Goal: Information Seeking & Learning: Understand process/instructions

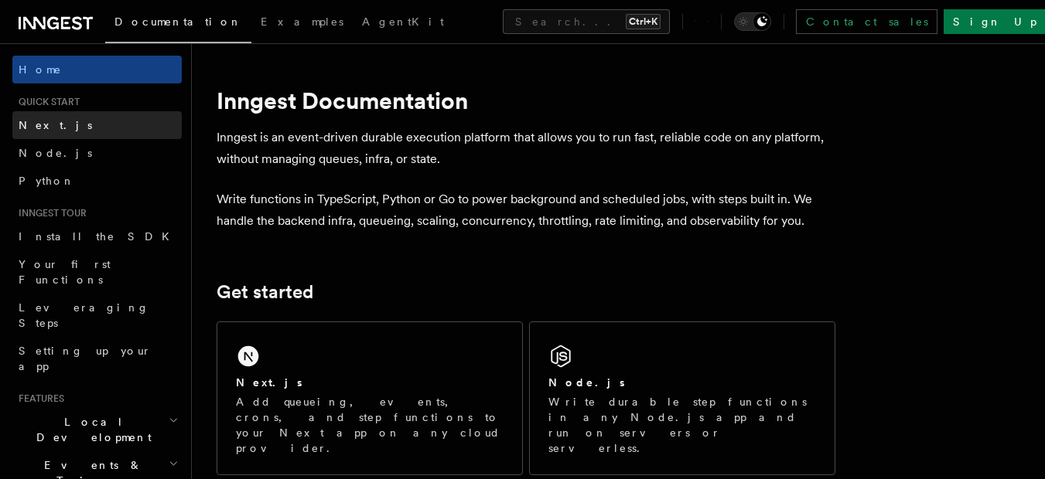
click at [91, 131] on link "Next.js" at bounding box center [96, 125] width 169 height 28
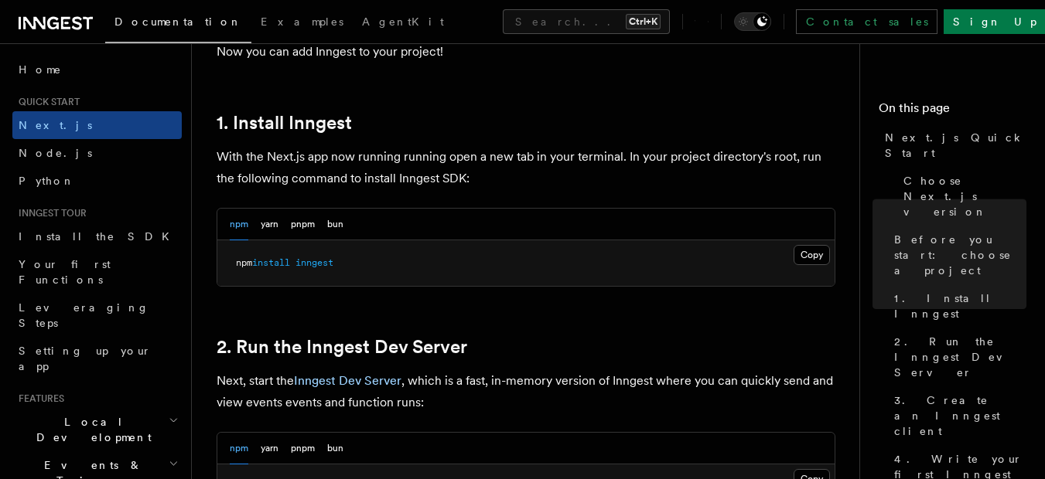
scroll to position [779, 0]
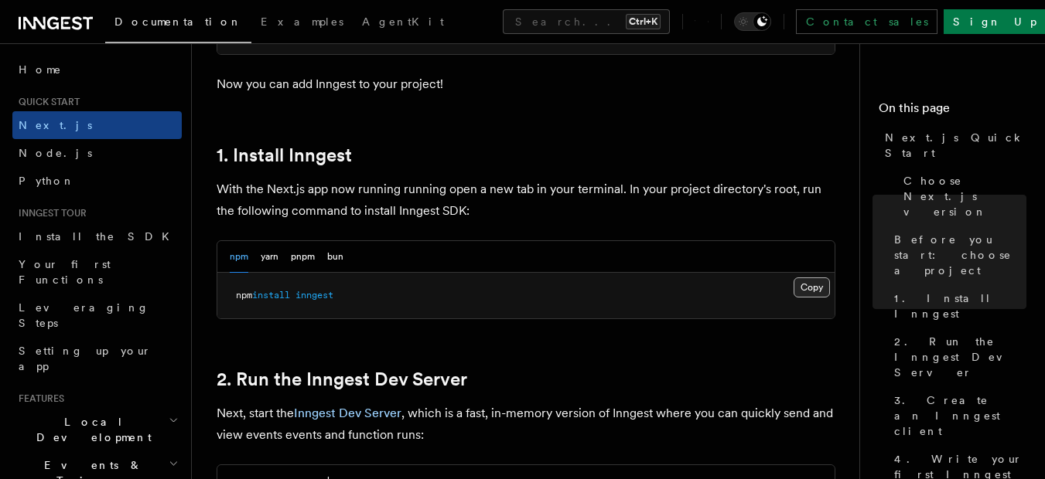
click at [824, 287] on button "Copy Copied" at bounding box center [811, 288] width 36 height 20
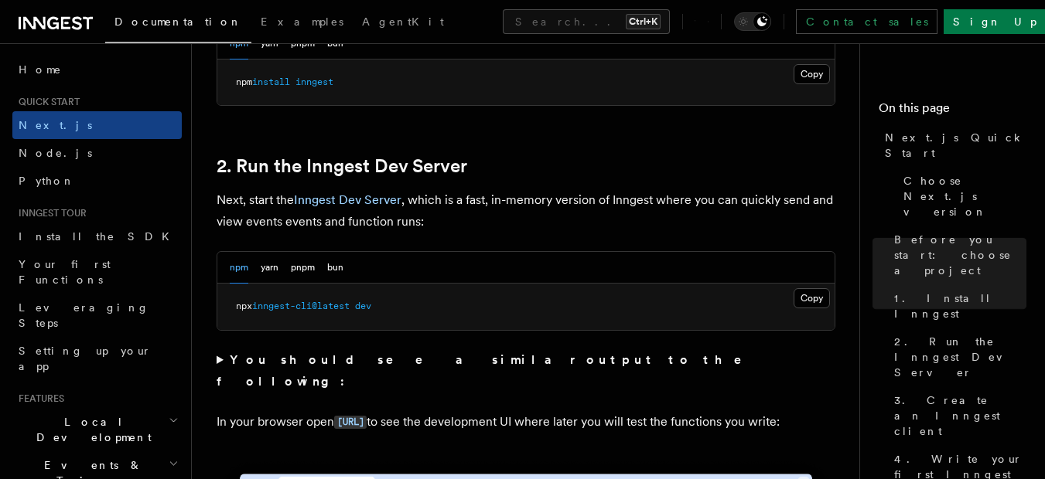
scroll to position [993, 0]
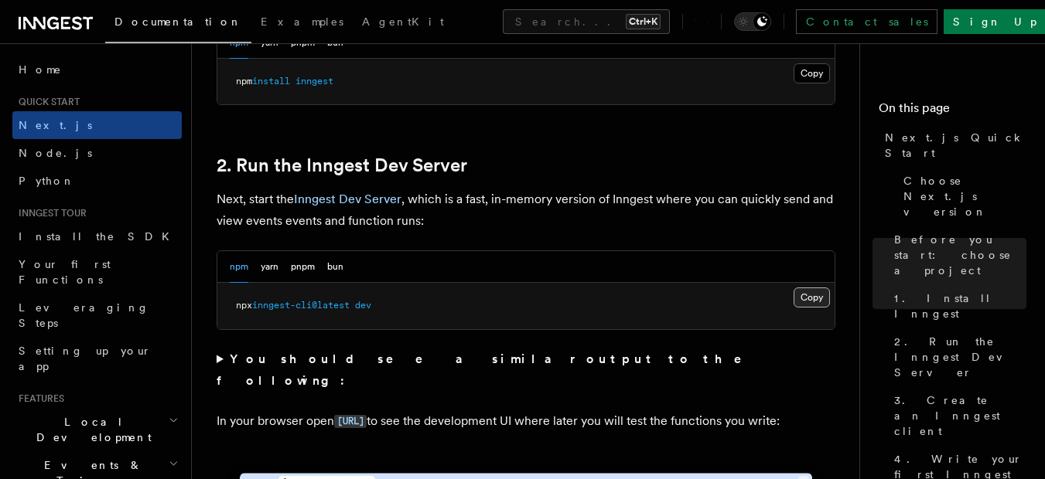
click at [811, 299] on button "Copy Copied" at bounding box center [811, 298] width 36 height 20
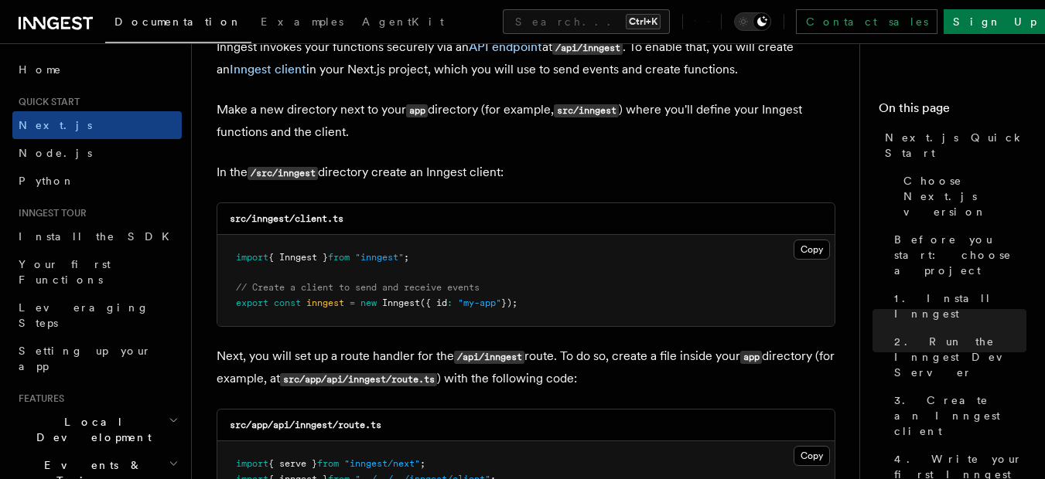
scroll to position [1887, 0]
drag, startPoint x: 298, startPoint y: 221, endPoint x: 360, endPoint y: 220, distance: 61.9
click at [360, 220] on div "src/inngest/client.ts" at bounding box center [525, 219] width 617 height 32
copy code "client.ts"
click at [804, 248] on button "Copy Copied" at bounding box center [811, 249] width 36 height 20
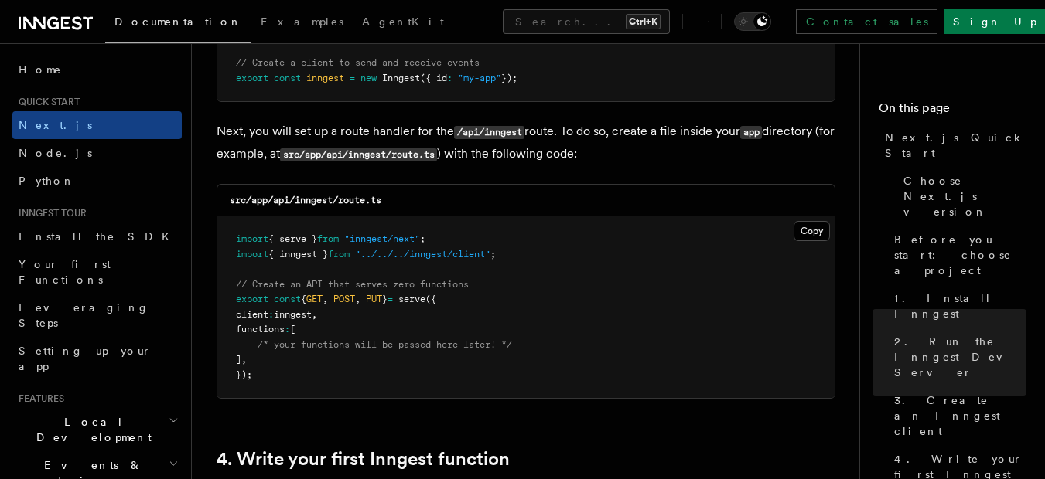
scroll to position [2113, 0]
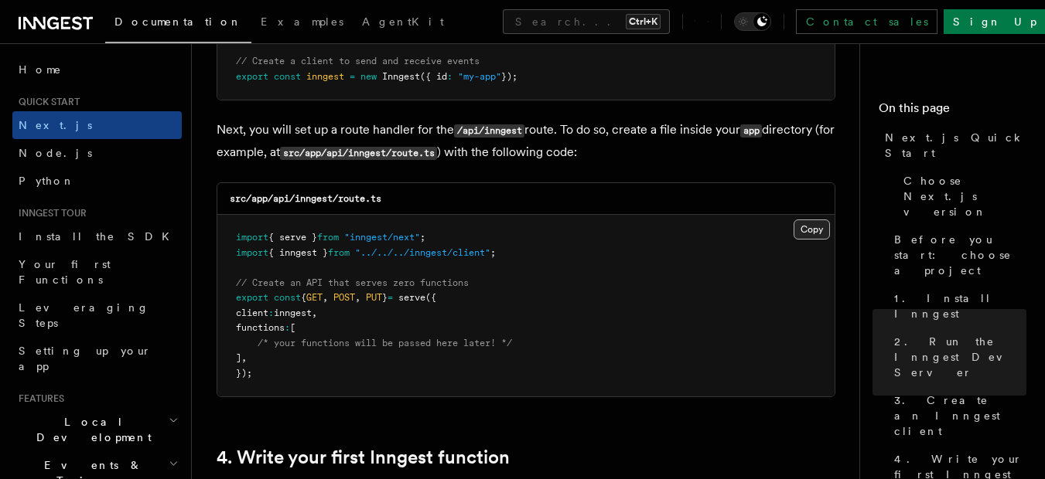
click at [803, 232] on button "Copy Copied" at bounding box center [811, 230] width 36 height 20
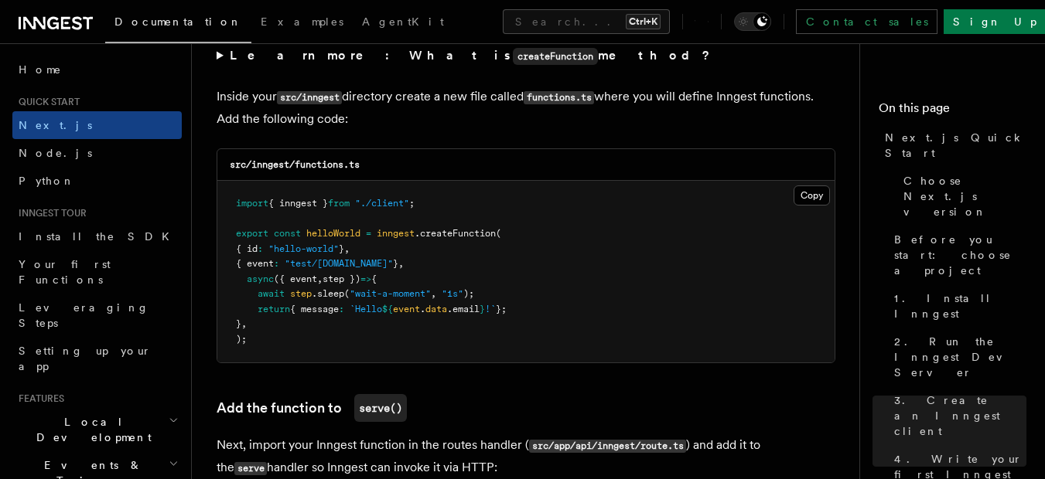
scroll to position [2722, 0]
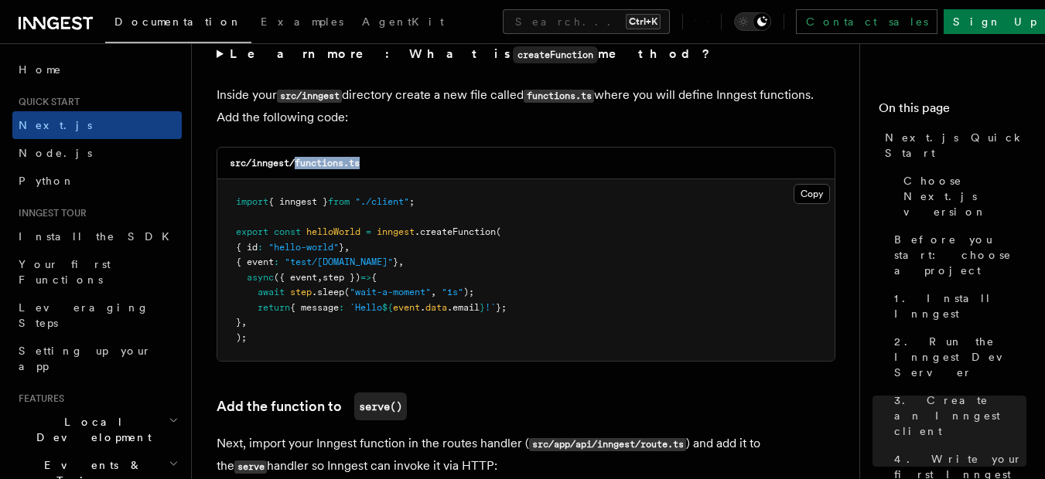
drag, startPoint x: 298, startPoint y: 165, endPoint x: 370, endPoint y: 163, distance: 72.0
click at [370, 163] on div "src/inngest/functions.ts" at bounding box center [525, 164] width 617 height 32
copy code "functions.ts"
click at [810, 196] on button "Copy Copied" at bounding box center [811, 194] width 36 height 20
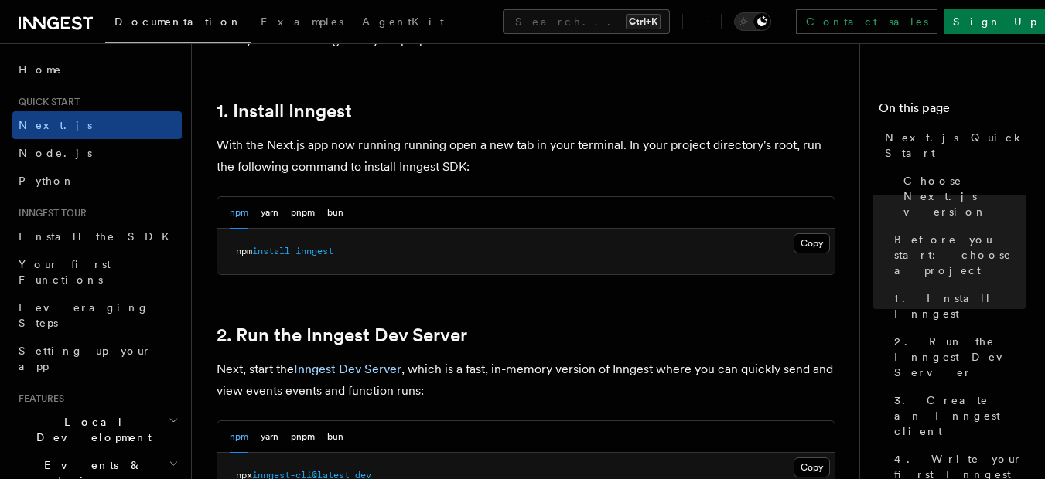
scroll to position [824, 0]
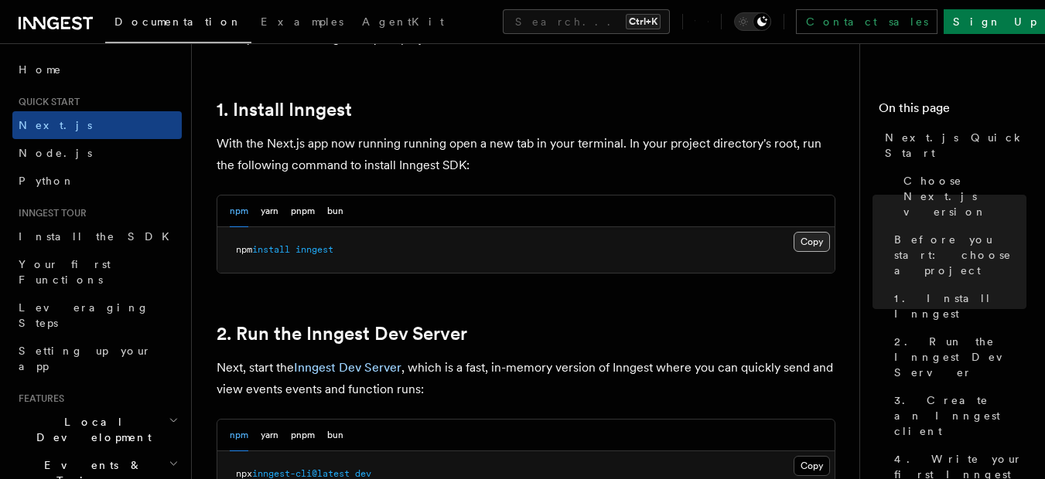
click at [807, 241] on button "Copy Copied" at bounding box center [811, 242] width 36 height 20
